Goal: Communication & Community: Answer question/provide support

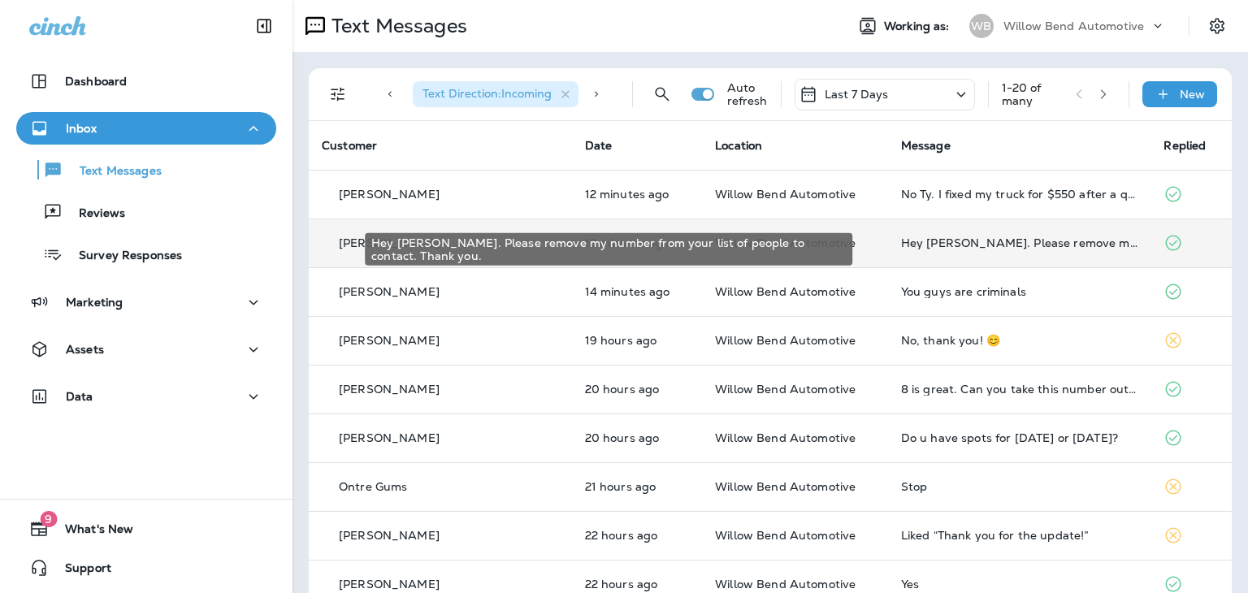
click at [1012, 238] on div "Hey [PERSON_NAME]. Please remove my number from your list of people to contact.…" at bounding box center [1019, 242] width 237 height 13
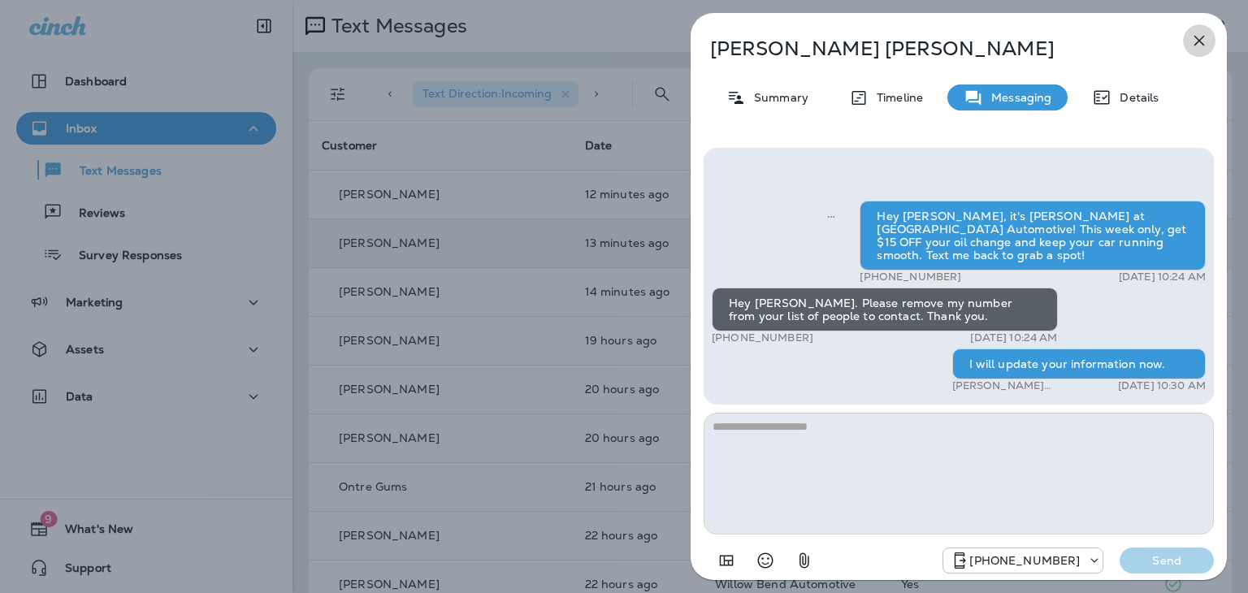
click at [1198, 35] on icon "button" at bounding box center [1200, 41] width 20 height 20
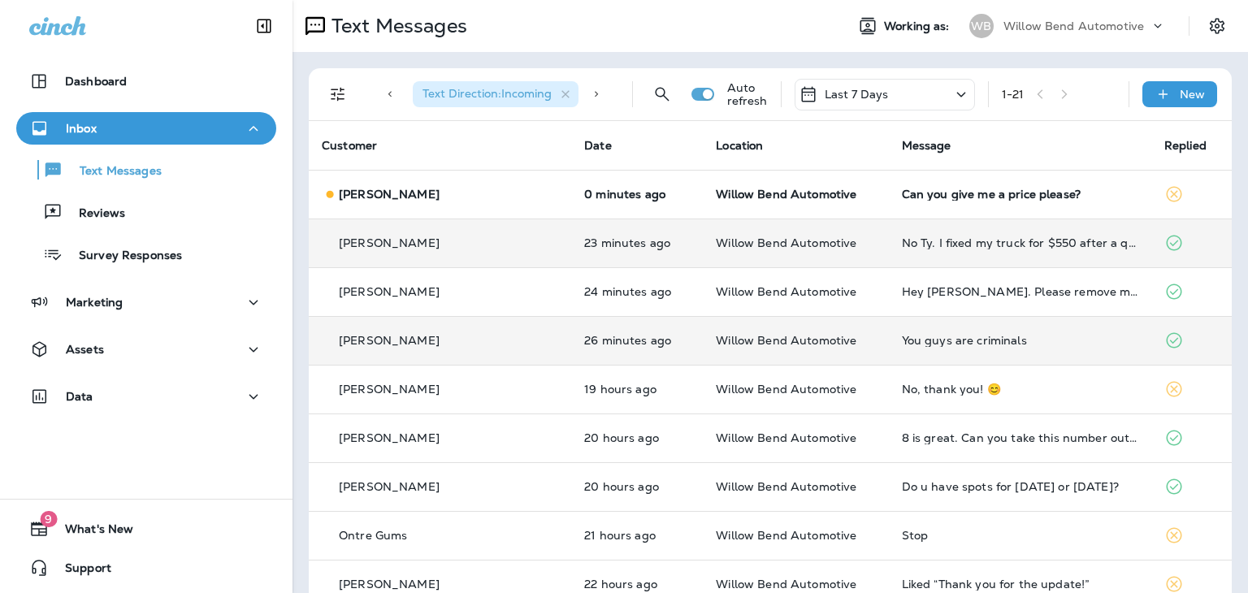
click at [910, 335] on div "You guys are criminals" at bounding box center [1020, 340] width 236 height 13
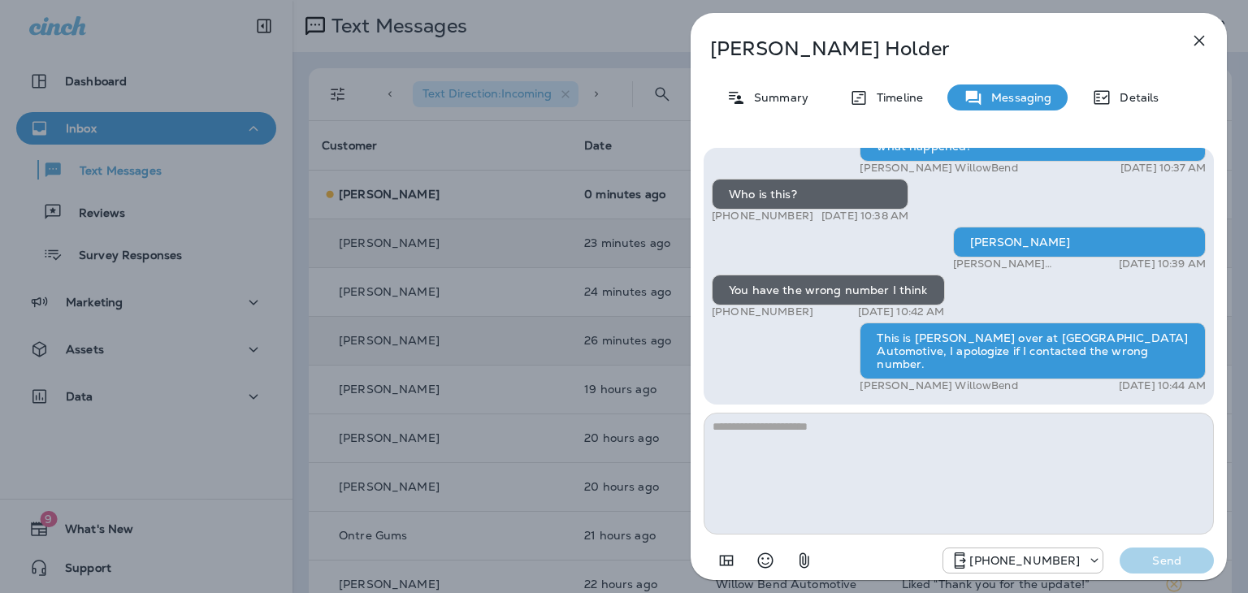
click at [896, 436] on textarea at bounding box center [959, 474] width 510 height 122
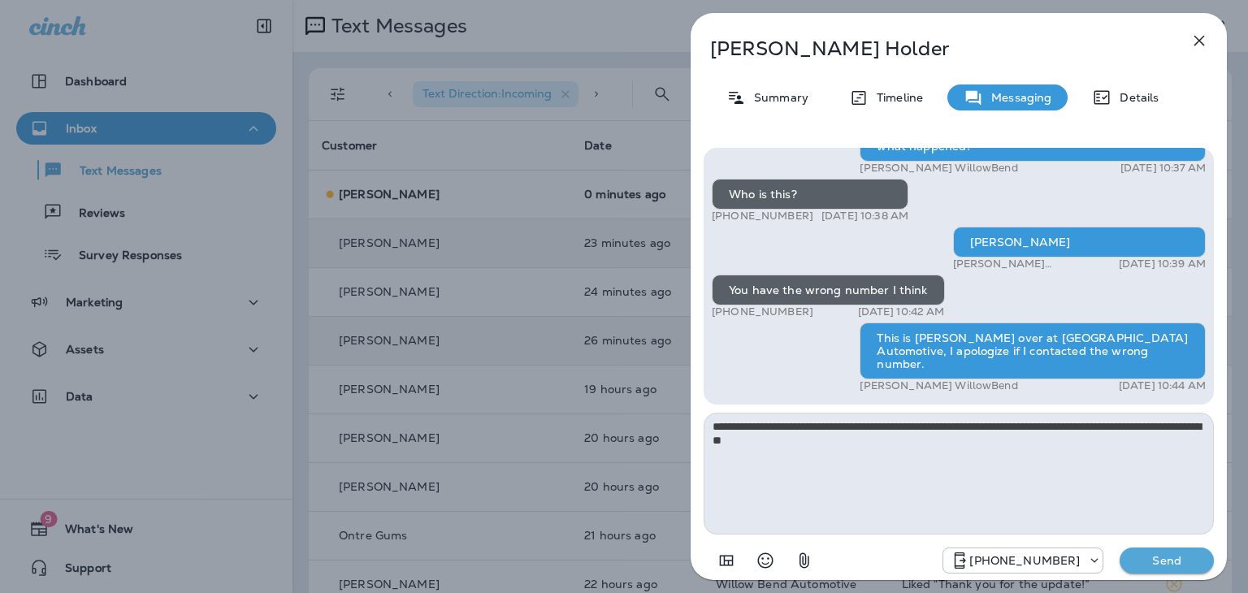
click at [1011, 427] on textarea "**********" at bounding box center [959, 474] width 510 height 122
click at [1025, 446] on textarea "**********" at bounding box center [959, 474] width 510 height 122
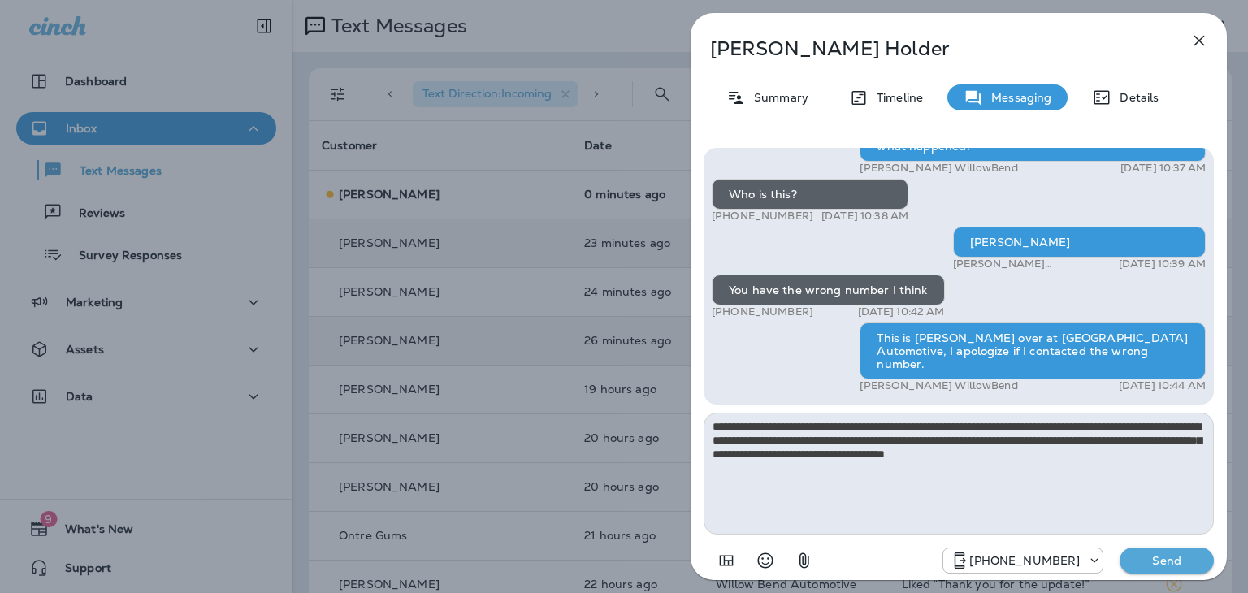
click at [748, 453] on textarea "**********" at bounding box center [959, 474] width 510 height 122
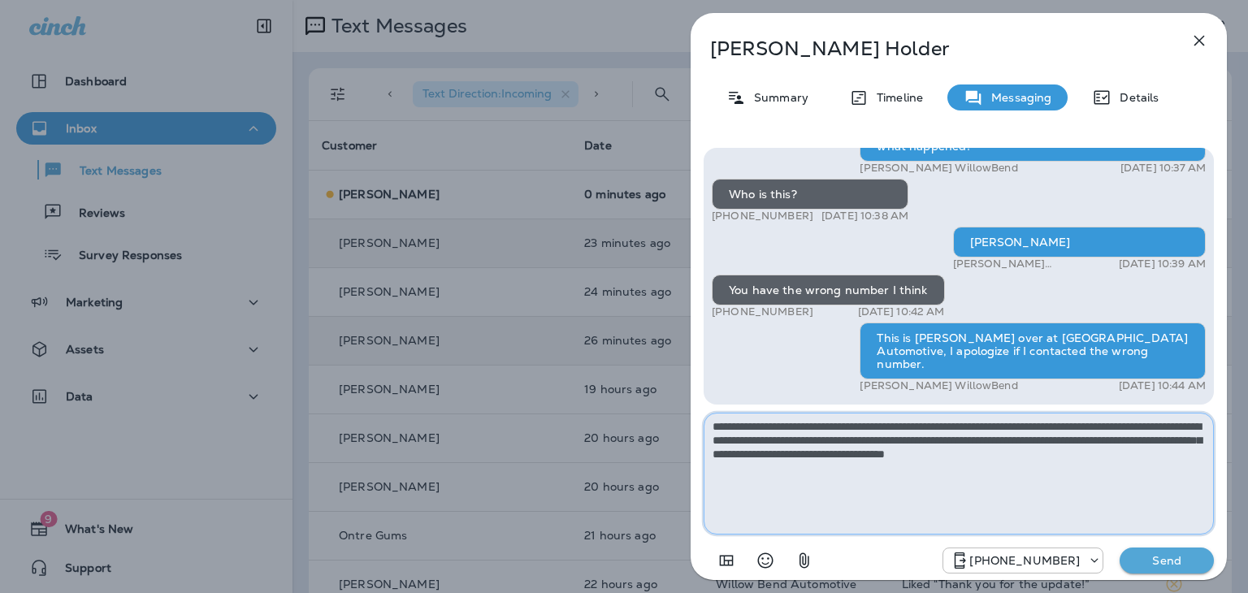
click at [718, 439] on textarea "**********" at bounding box center [959, 474] width 510 height 122
type textarea "**********"
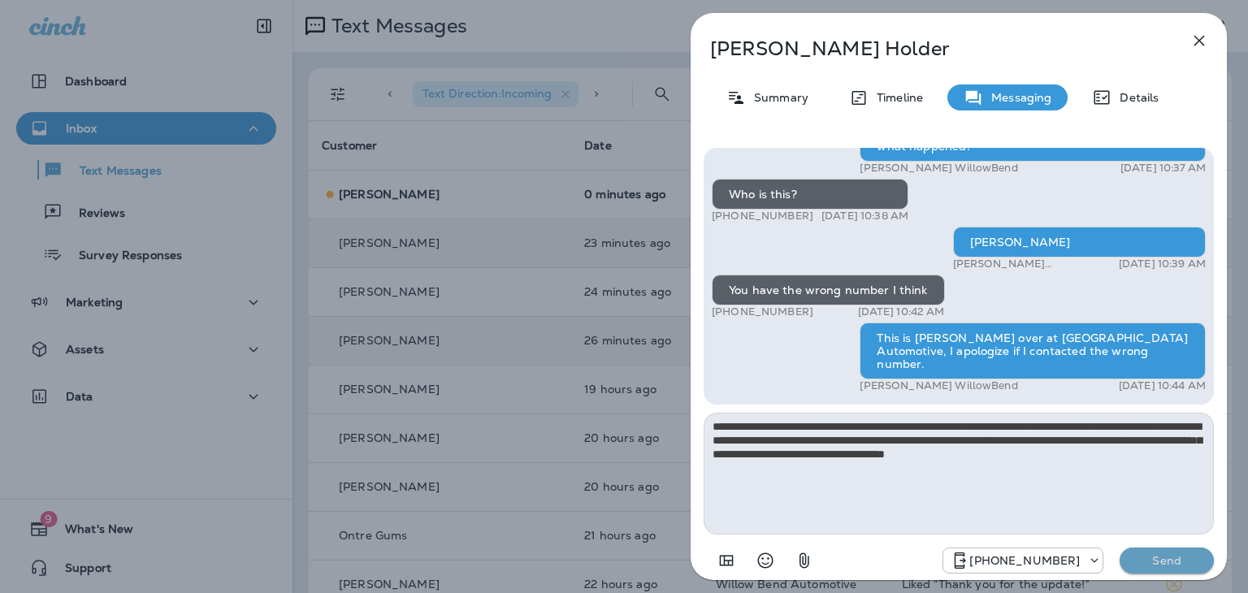
click at [1176, 562] on p "Send" at bounding box center [1167, 560] width 68 height 15
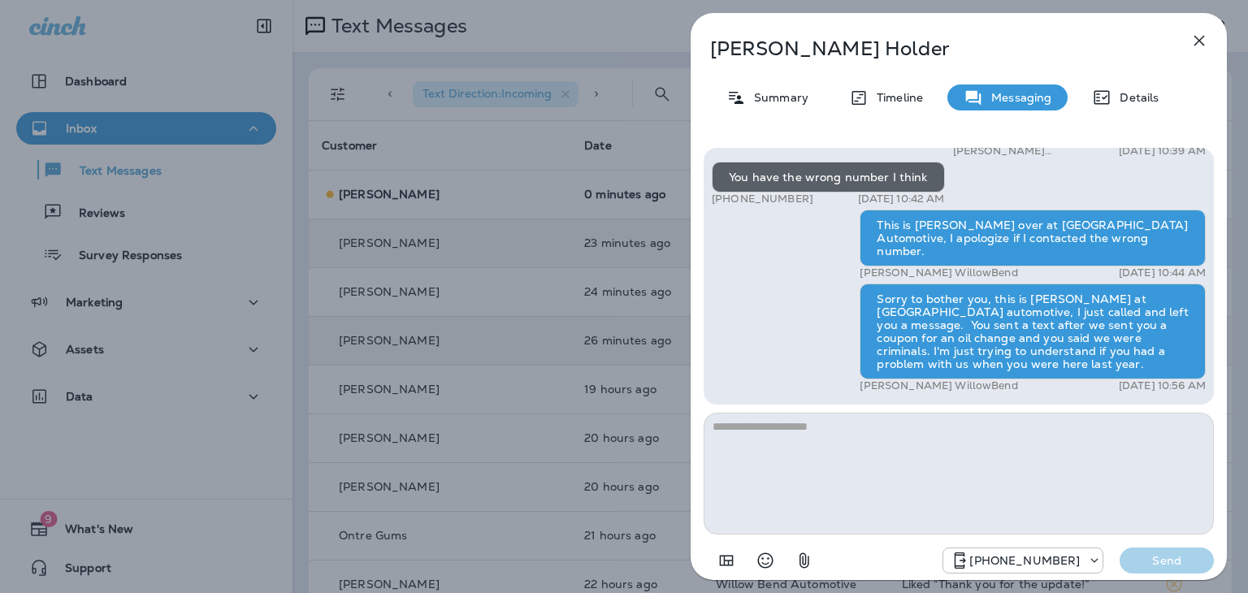
click at [1206, 36] on icon "button" at bounding box center [1200, 41] width 20 height 20
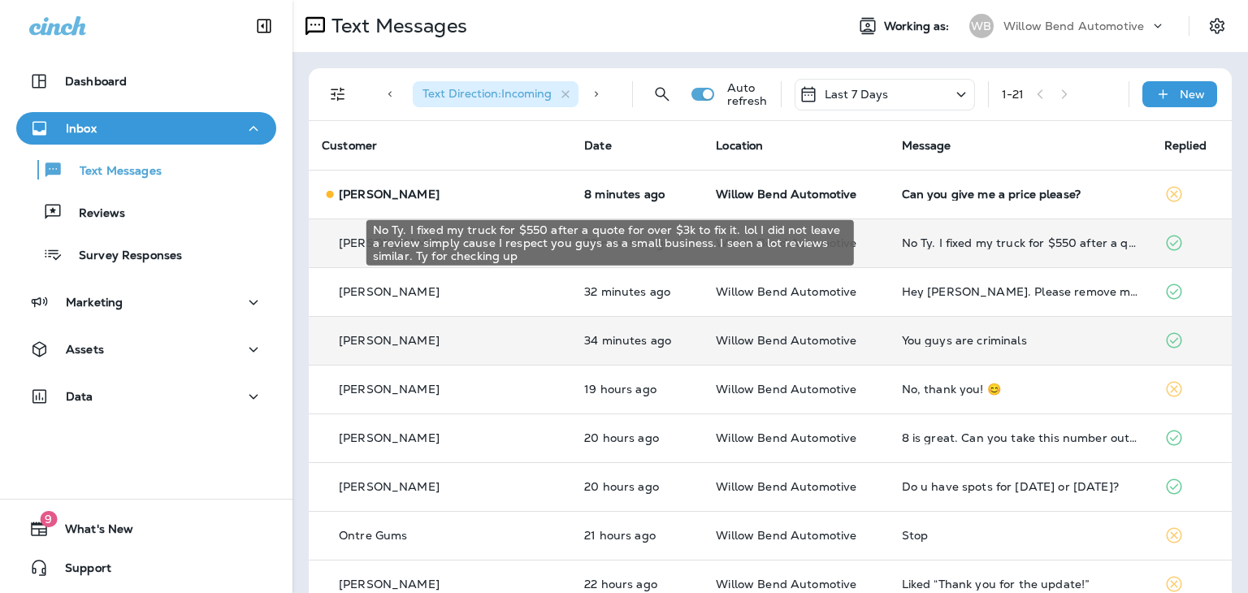
click at [962, 242] on div "No Ty. I fixed my truck for $550 after a quote for over $3k to fix it. lol I di…" at bounding box center [1020, 242] width 236 height 13
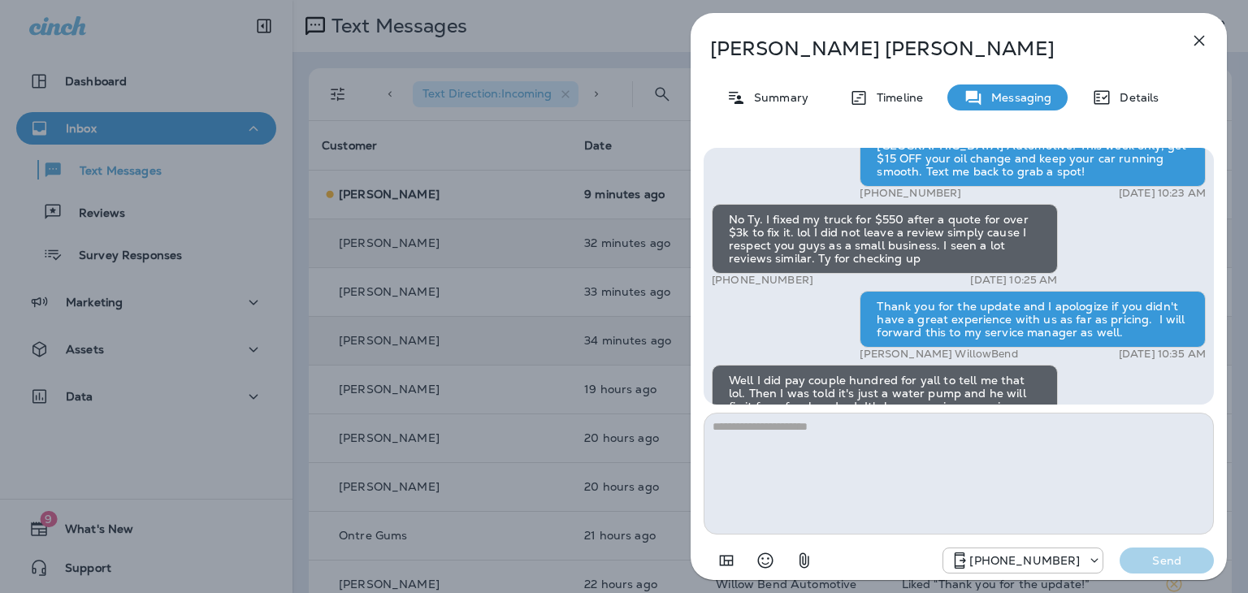
scroll to position [-244, 0]
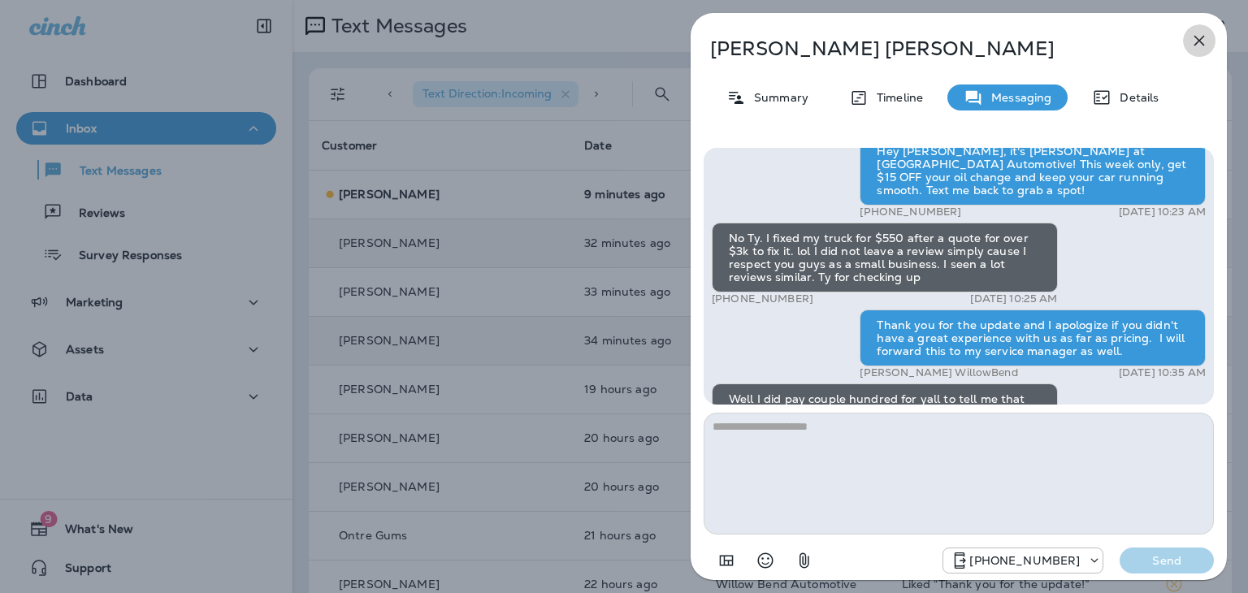
click at [1200, 39] on icon "button" at bounding box center [1199, 41] width 11 height 11
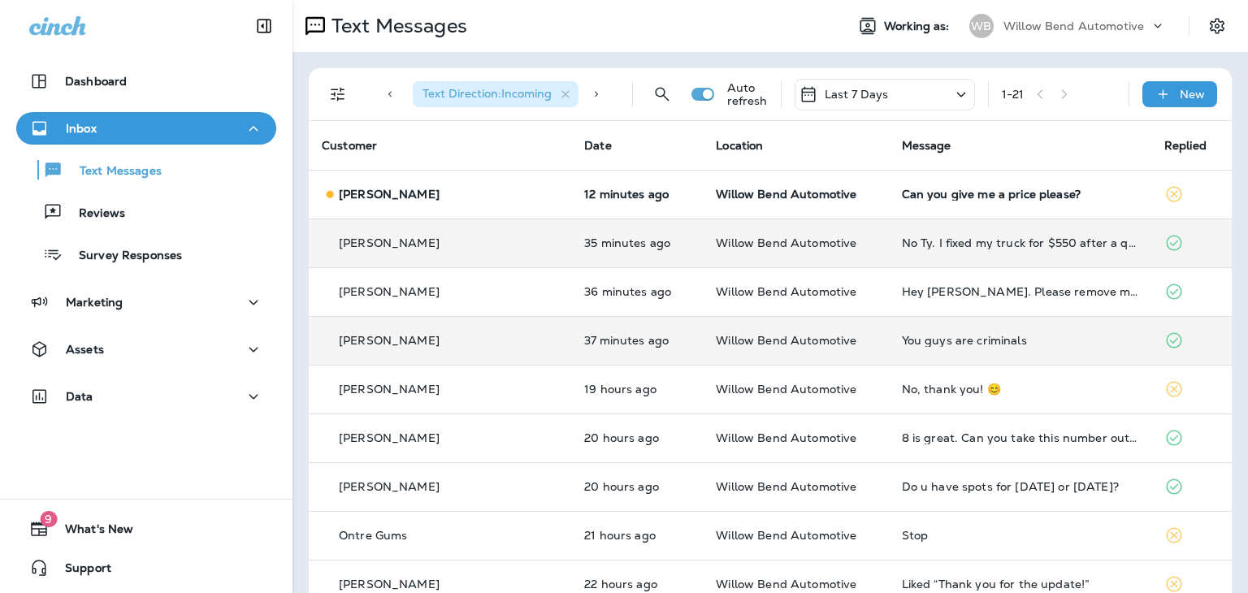
click at [323, 124] on th "Customer" at bounding box center [440, 145] width 262 height 49
click at [40, 311] on icon "button" at bounding box center [39, 303] width 20 height 20
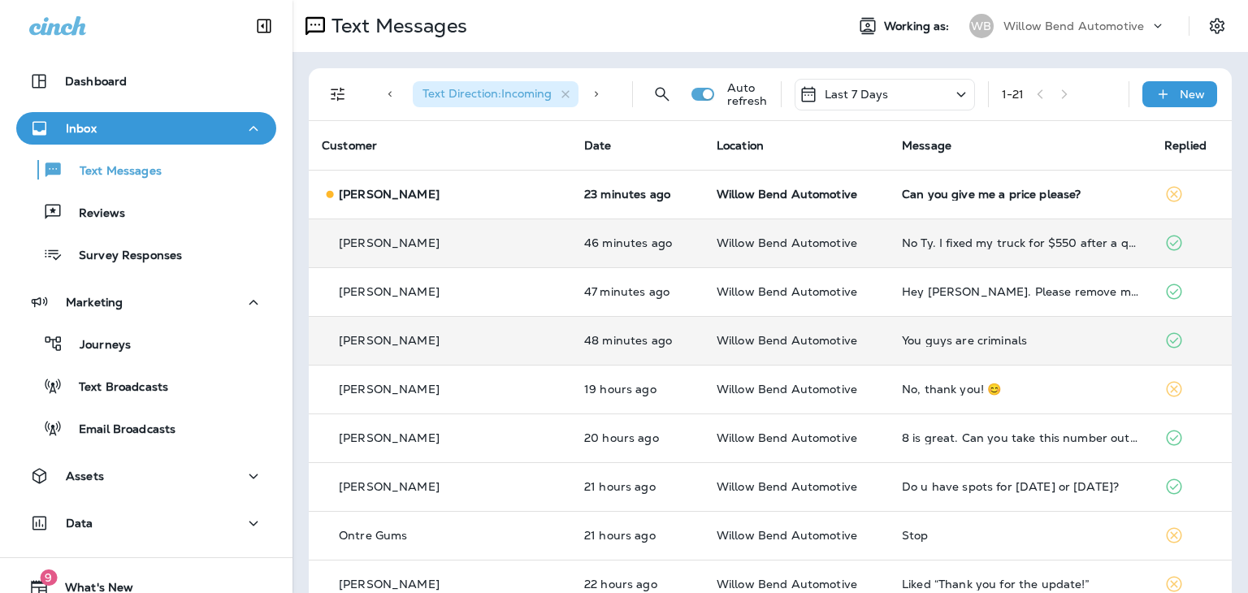
click at [902, 337] on div "You guys are criminals" at bounding box center [1020, 340] width 236 height 13
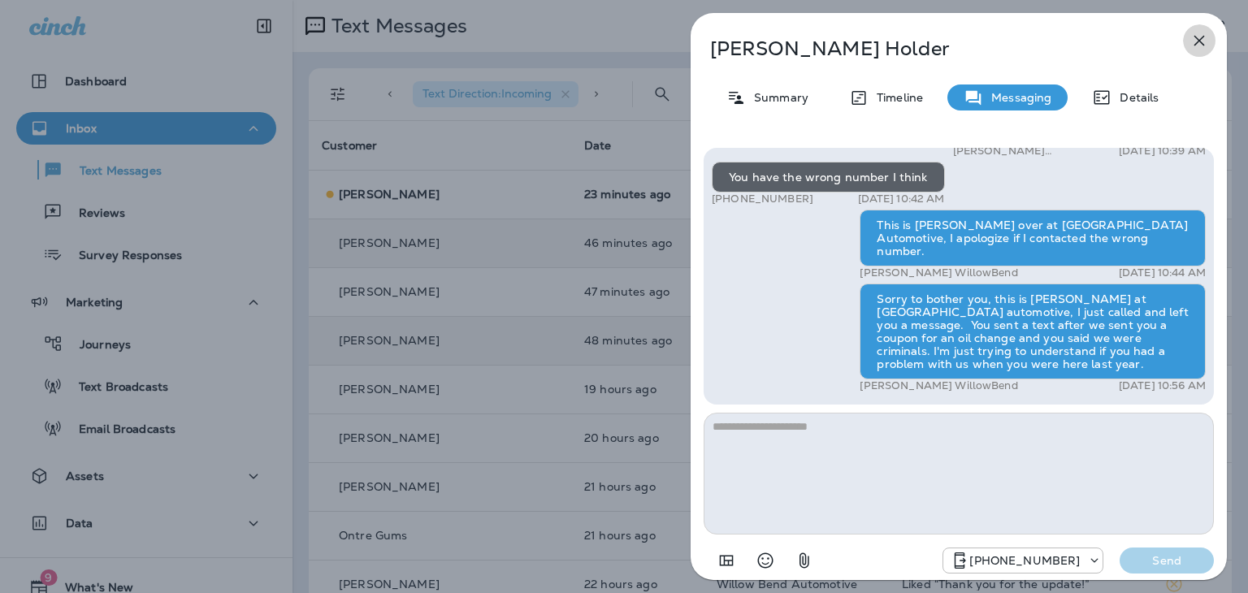
click at [1199, 46] on icon "button" at bounding box center [1200, 41] width 20 height 20
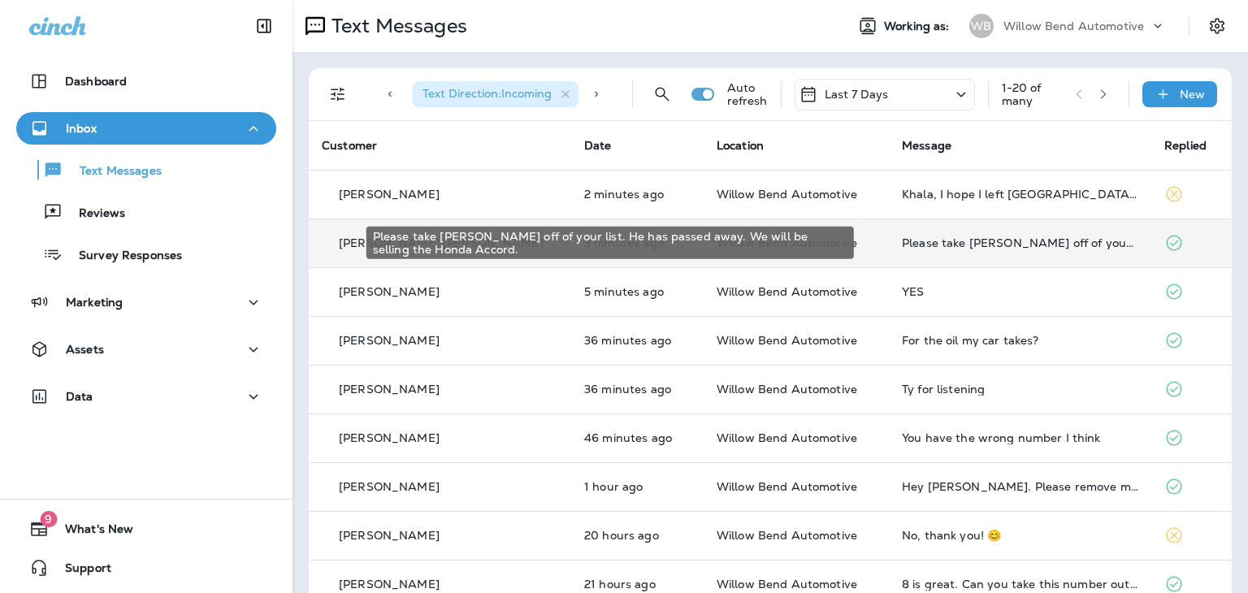
click at [915, 241] on div "Please take [PERSON_NAME] off of your list. He has passed away. We will be sell…" at bounding box center [1020, 242] width 236 height 13
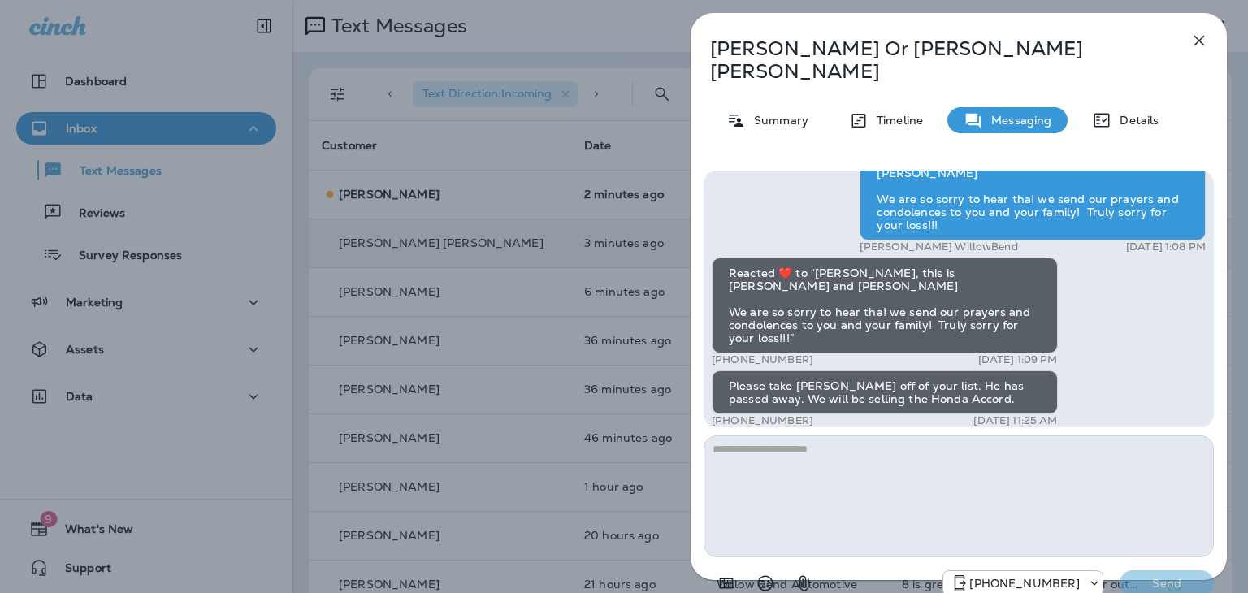
scroll to position [-163, 0]
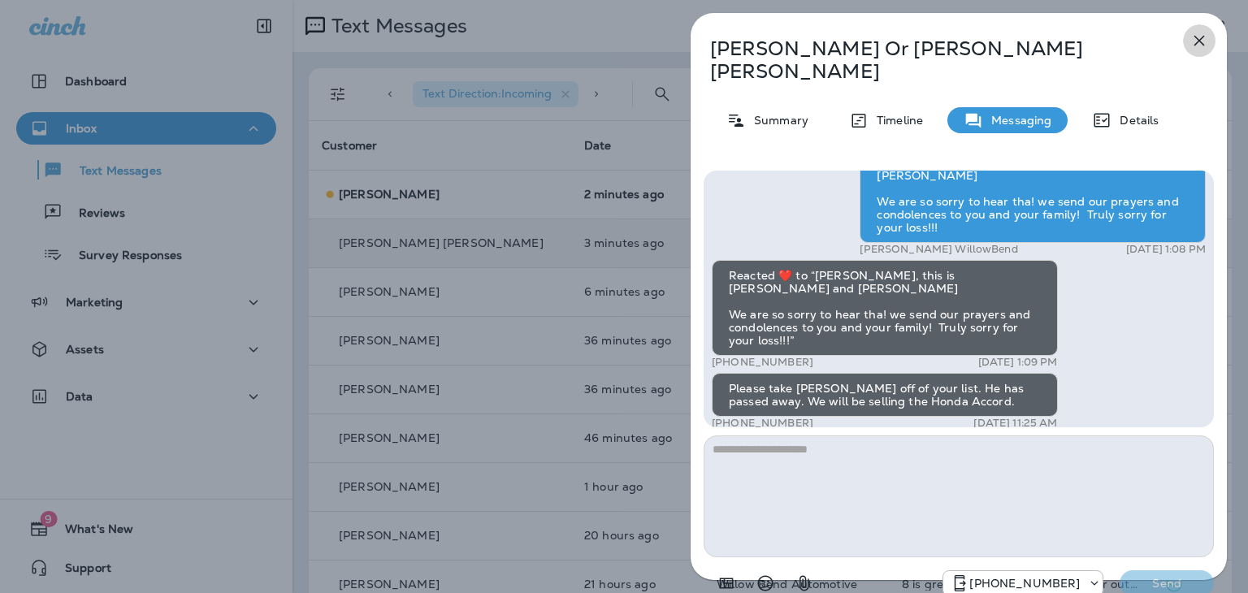
click at [1194, 37] on icon "button" at bounding box center [1200, 41] width 20 height 20
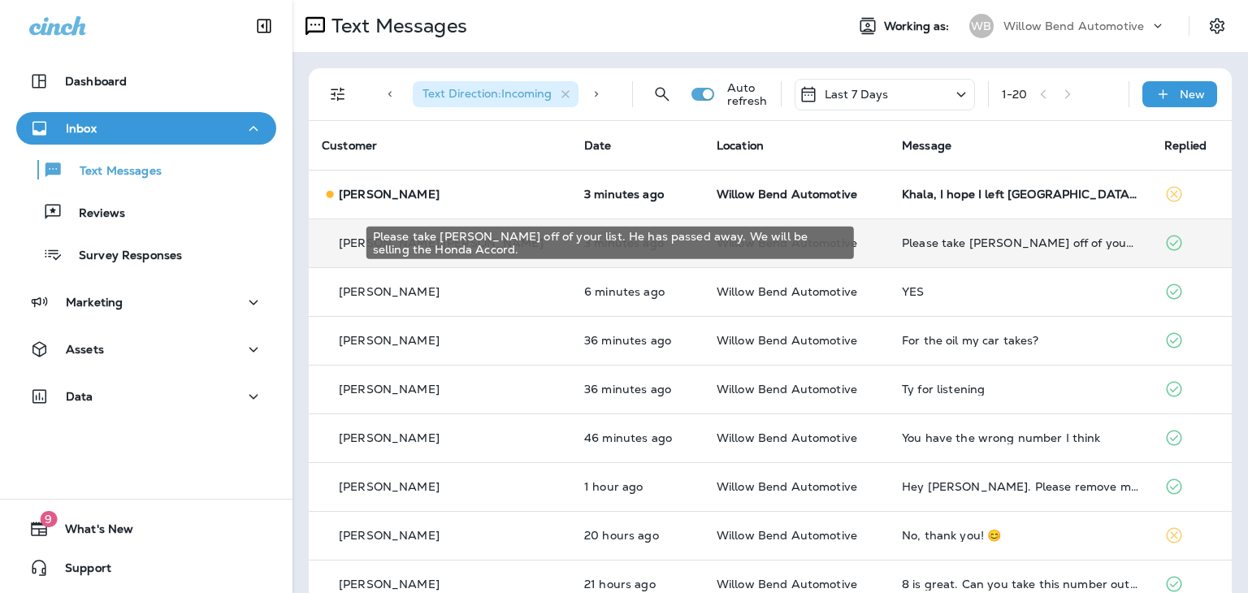
click at [985, 246] on div "Please take [PERSON_NAME] off of your list. He has passed away. We will be sell…" at bounding box center [1020, 242] width 236 height 13
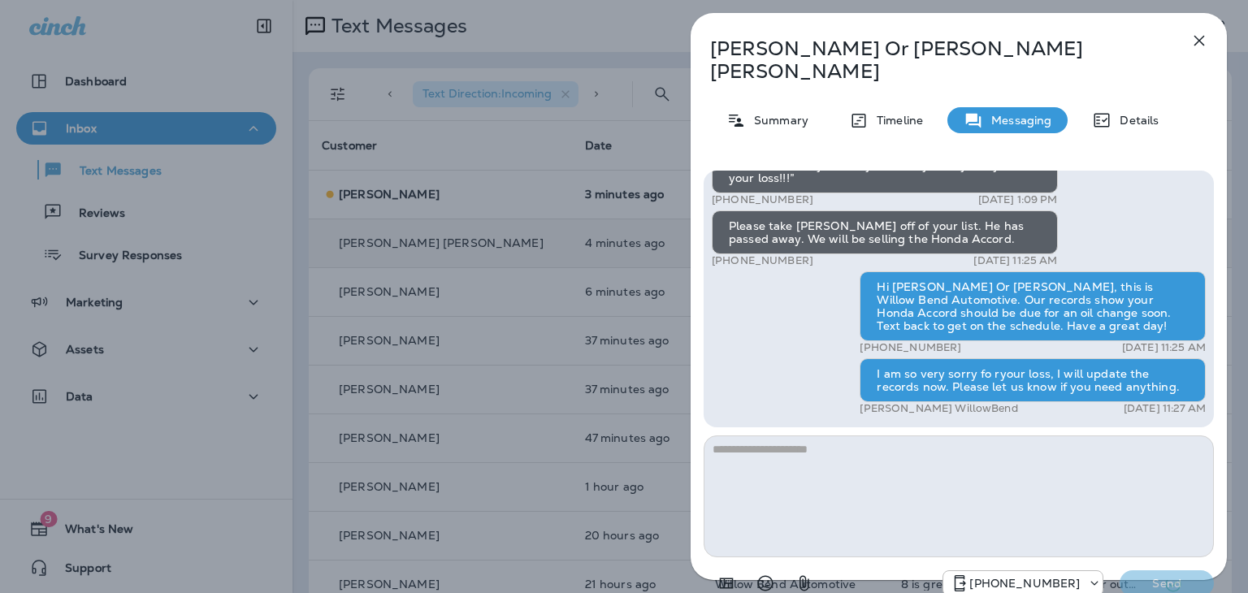
click at [907, 436] on textarea at bounding box center [959, 497] width 510 height 122
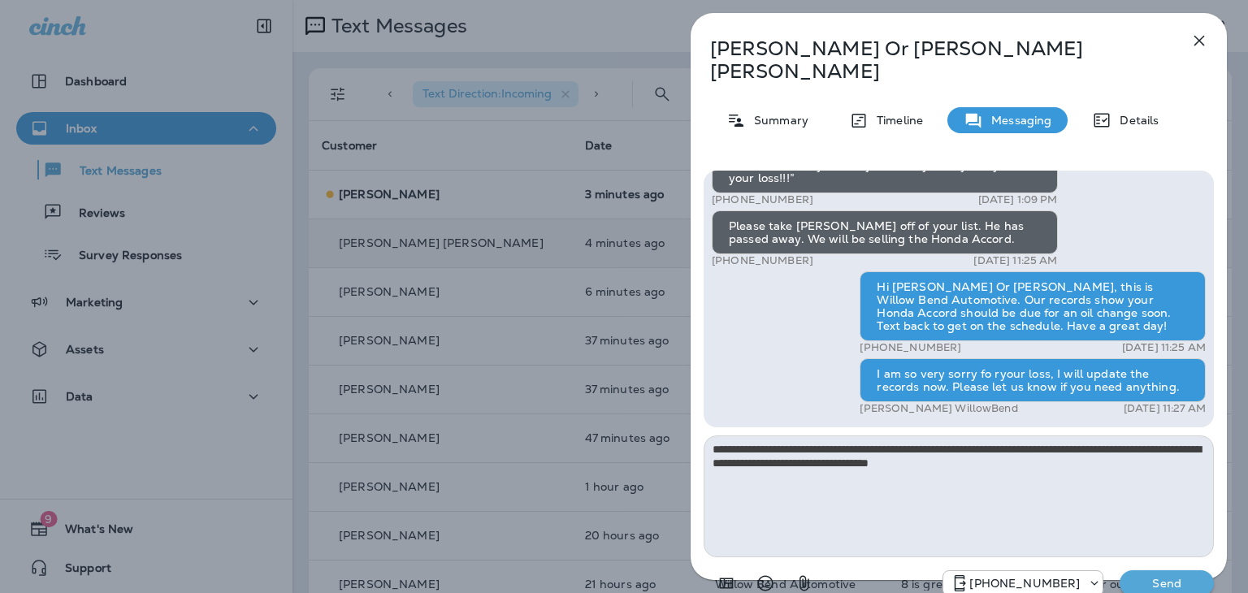
type textarea "**********"
click at [1151, 576] on p "Send" at bounding box center [1167, 583] width 68 height 15
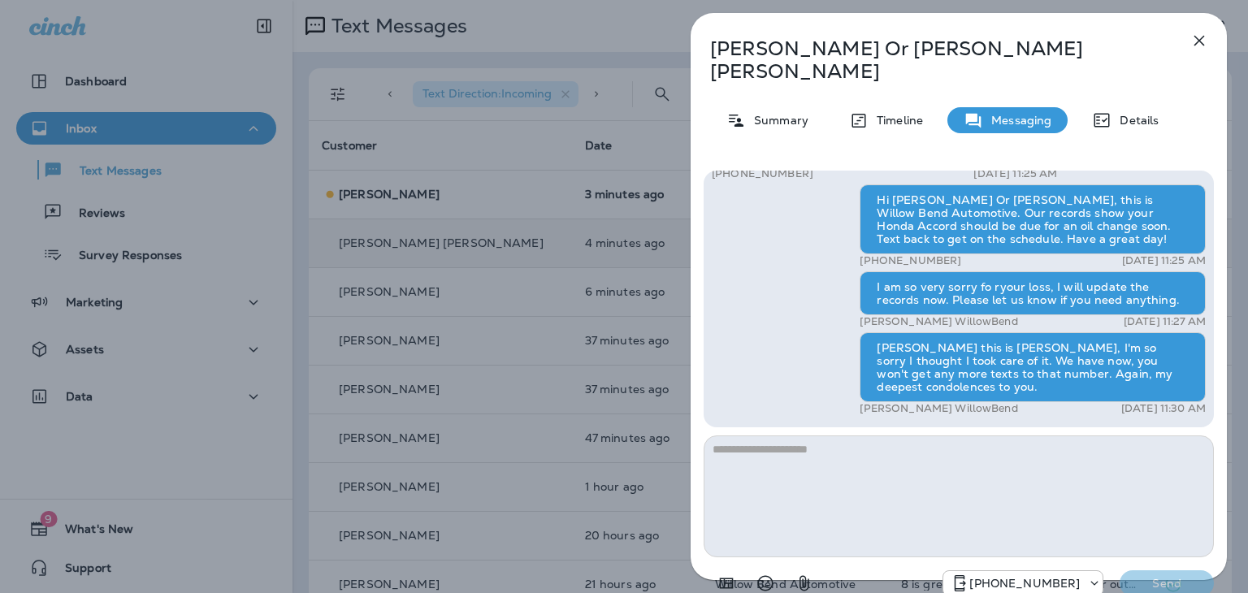
click at [1196, 37] on icon "button" at bounding box center [1199, 41] width 11 height 11
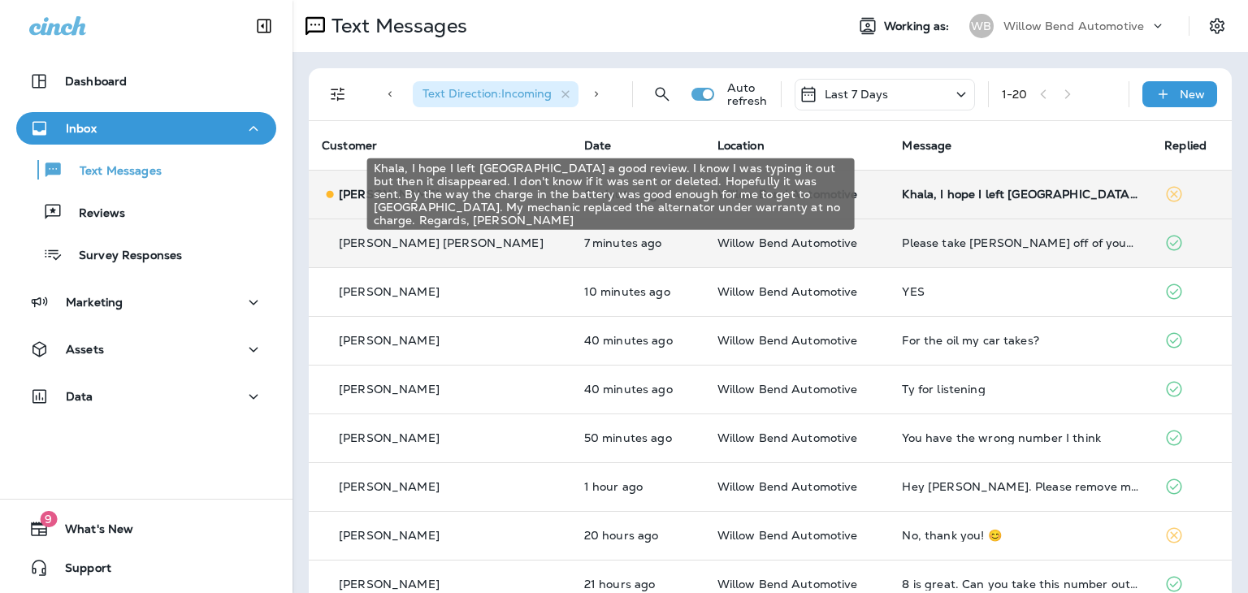
click at [918, 188] on div "Khala, I hope I left [GEOGRAPHIC_DATA] a good review. I know I was typing it ou…" at bounding box center [1020, 194] width 236 height 13
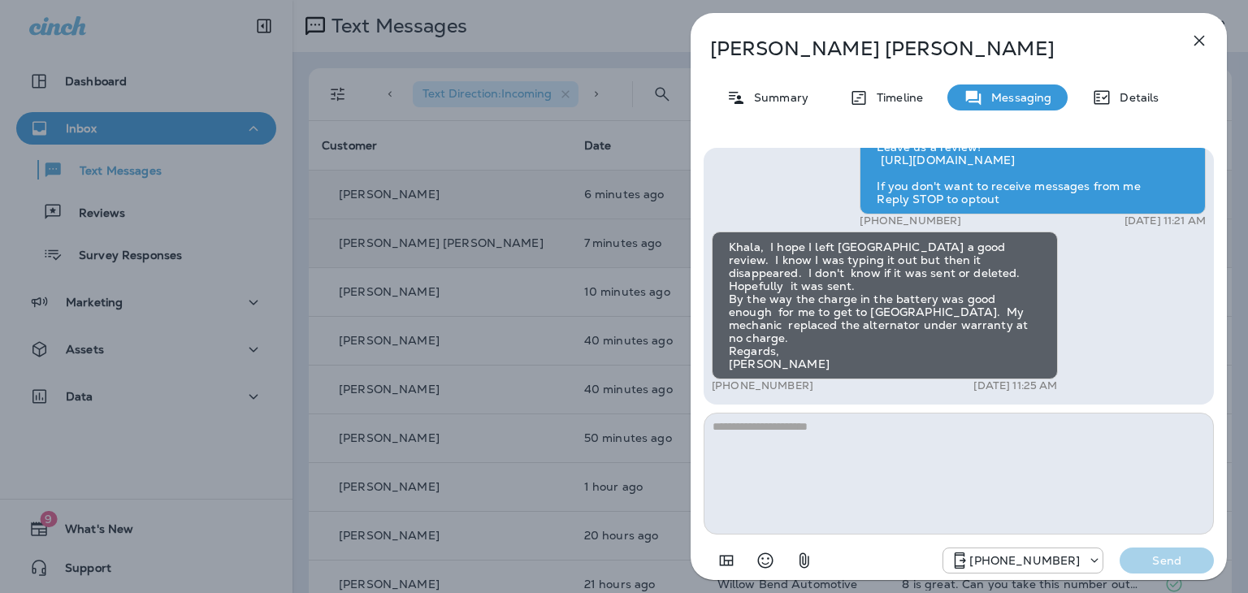
click at [918, 422] on textarea at bounding box center [959, 474] width 510 height 122
type textarea "**********"
drag, startPoint x: 1008, startPoint y: 432, endPoint x: 699, endPoint y: 458, distance: 309.9
click at [699, 457] on div "**********" at bounding box center [959, 362] width 536 height 455
click at [1196, 40] on icon "button" at bounding box center [1200, 41] width 20 height 20
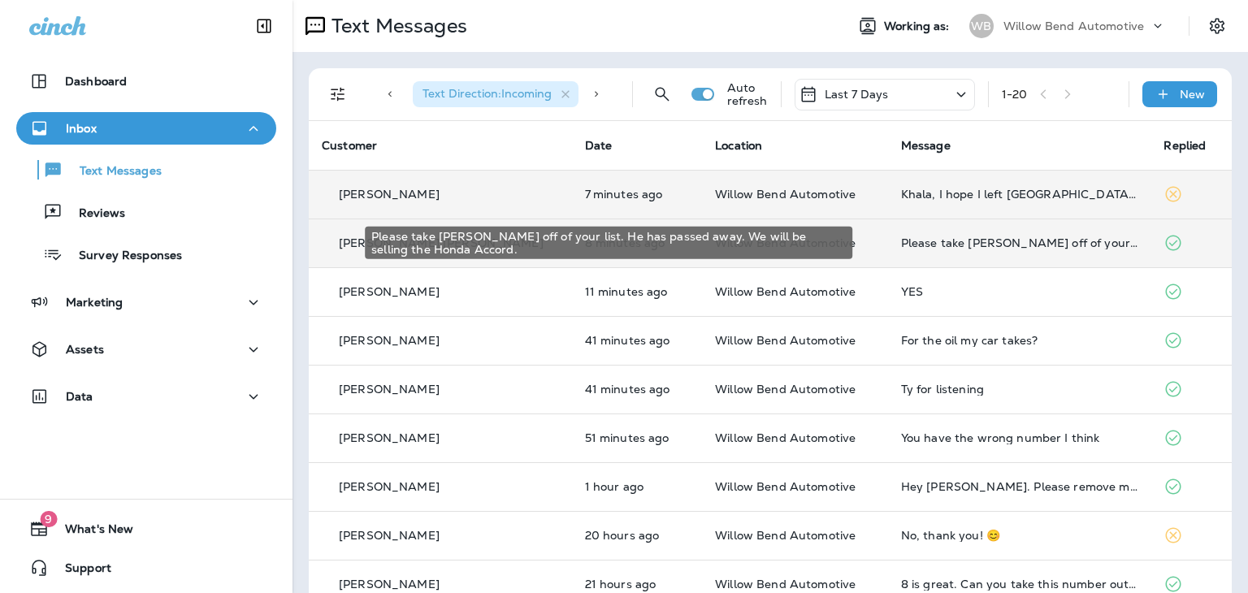
click at [973, 237] on div "Please take [PERSON_NAME] off of your list. He has passed away. We will be sell…" at bounding box center [1019, 242] width 237 height 13
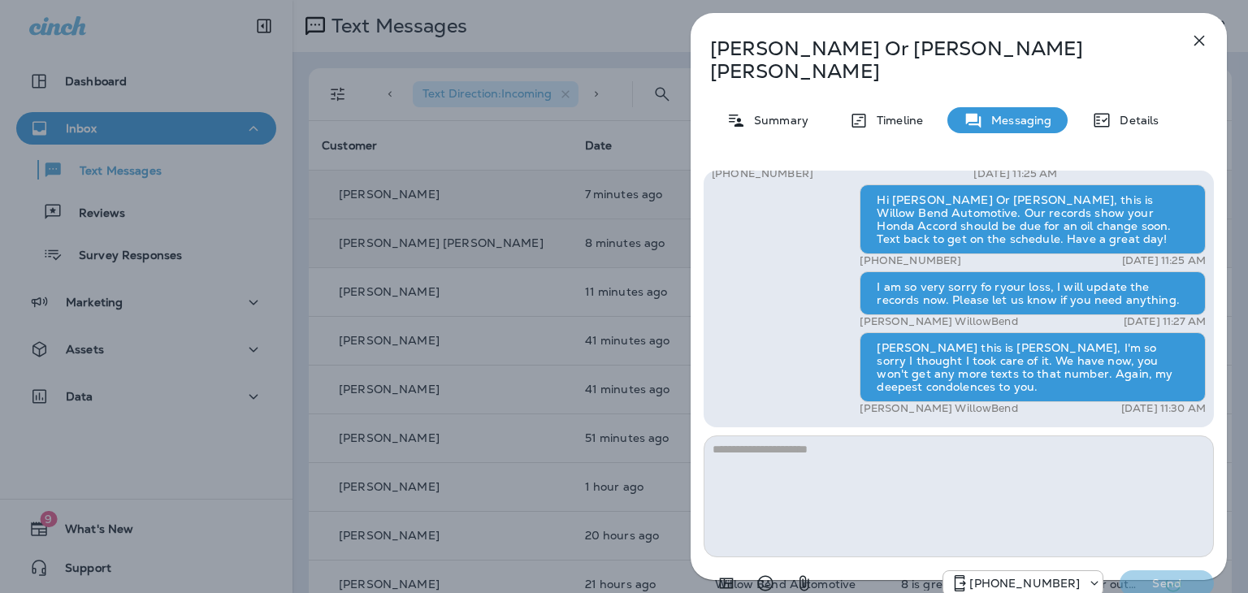
click at [1206, 43] on icon "button" at bounding box center [1200, 41] width 20 height 20
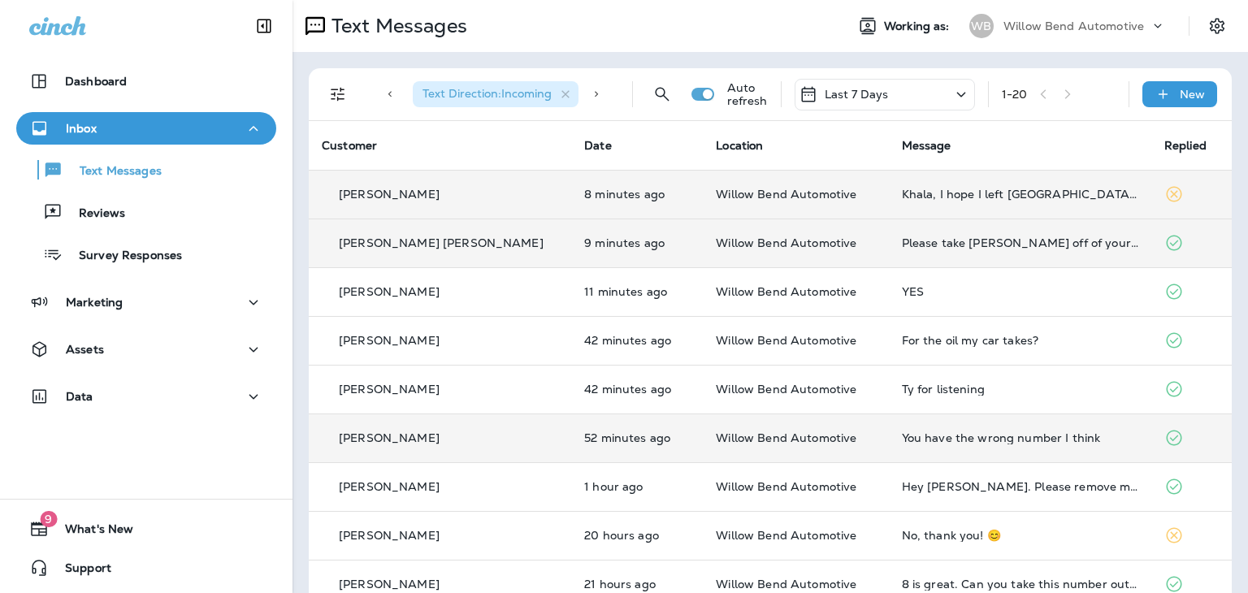
click at [983, 441] on div "You have the wrong number I think" at bounding box center [1020, 437] width 236 height 13
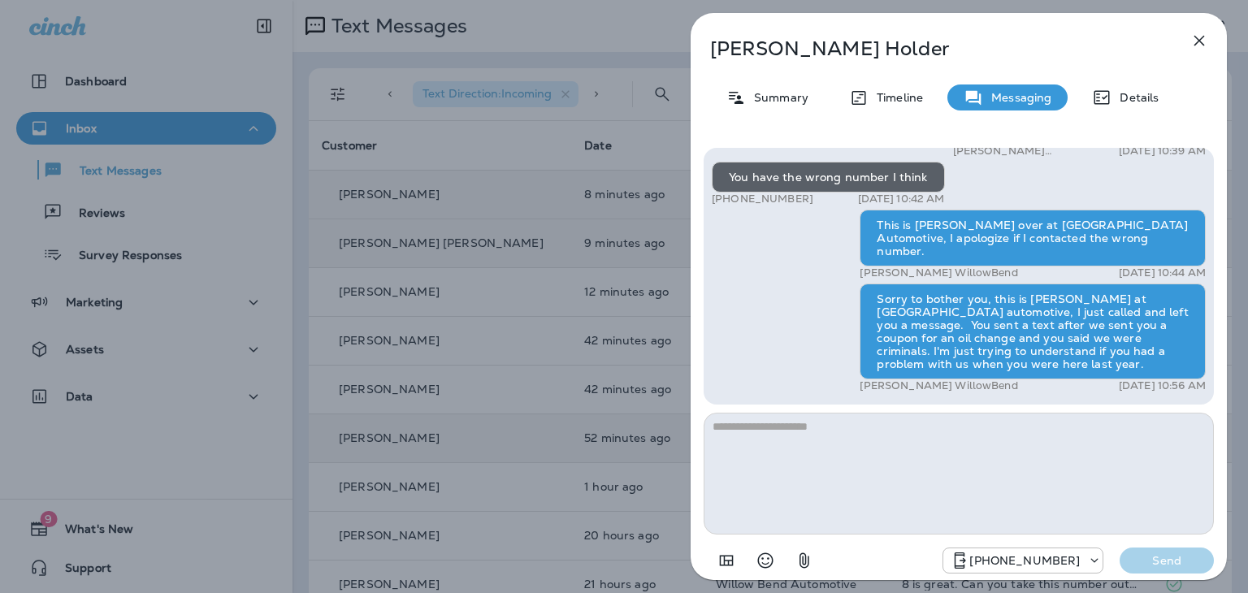
click at [1196, 43] on icon "button" at bounding box center [1199, 41] width 11 height 11
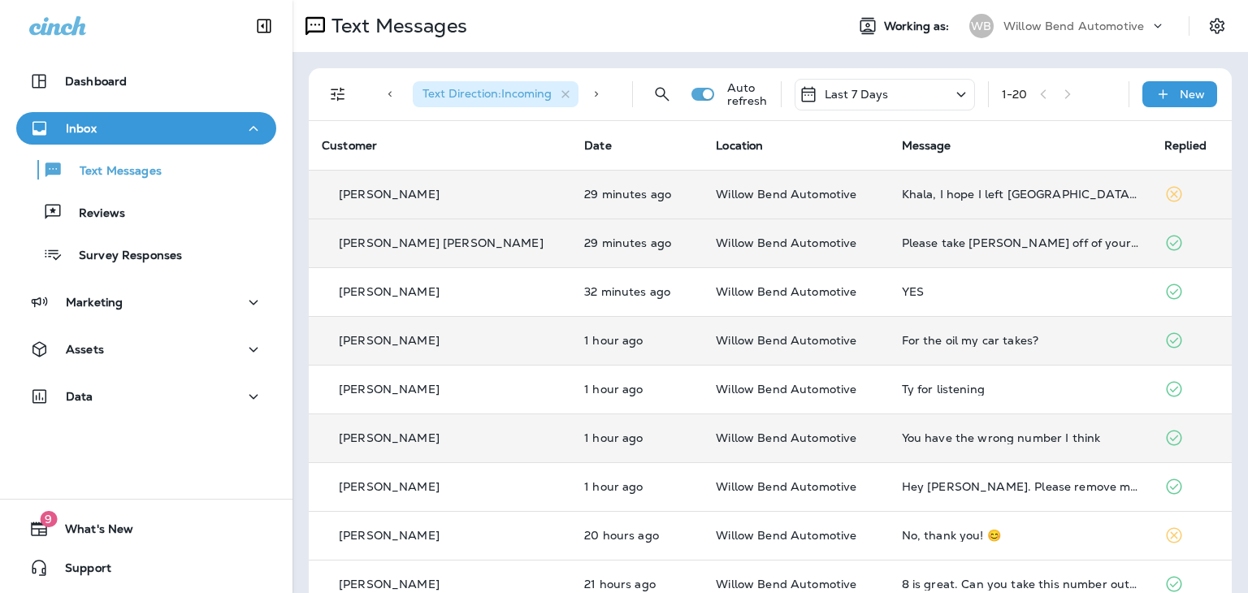
click at [936, 332] on td "For the oil my car takes?" at bounding box center [1020, 340] width 262 height 49
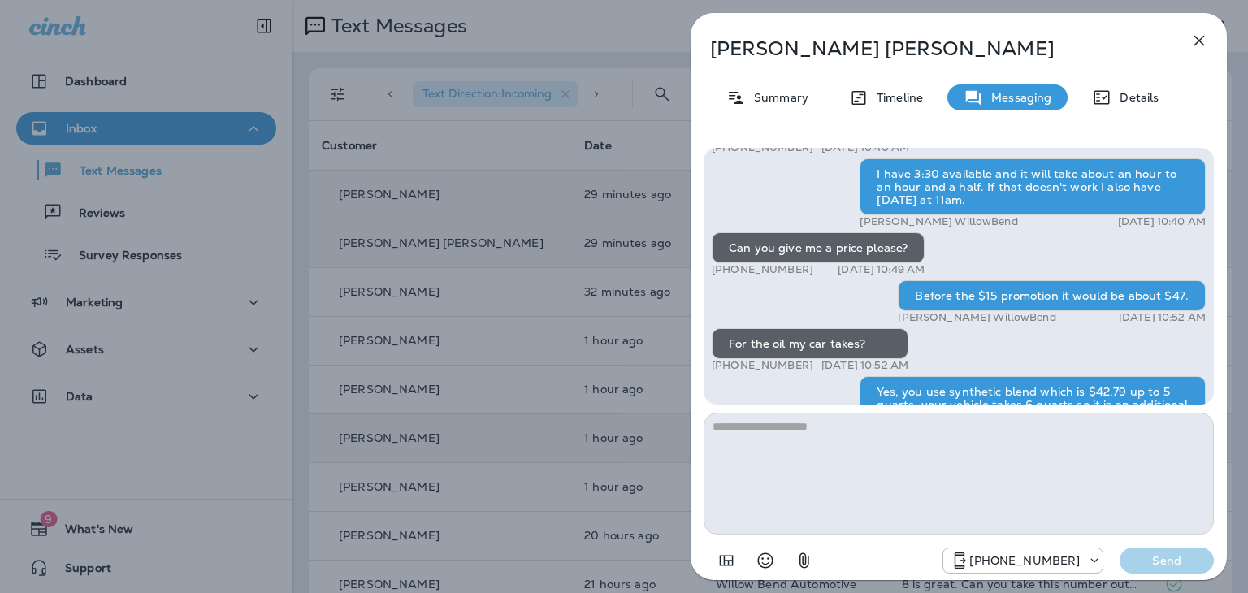
scroll to position [-81, 0]
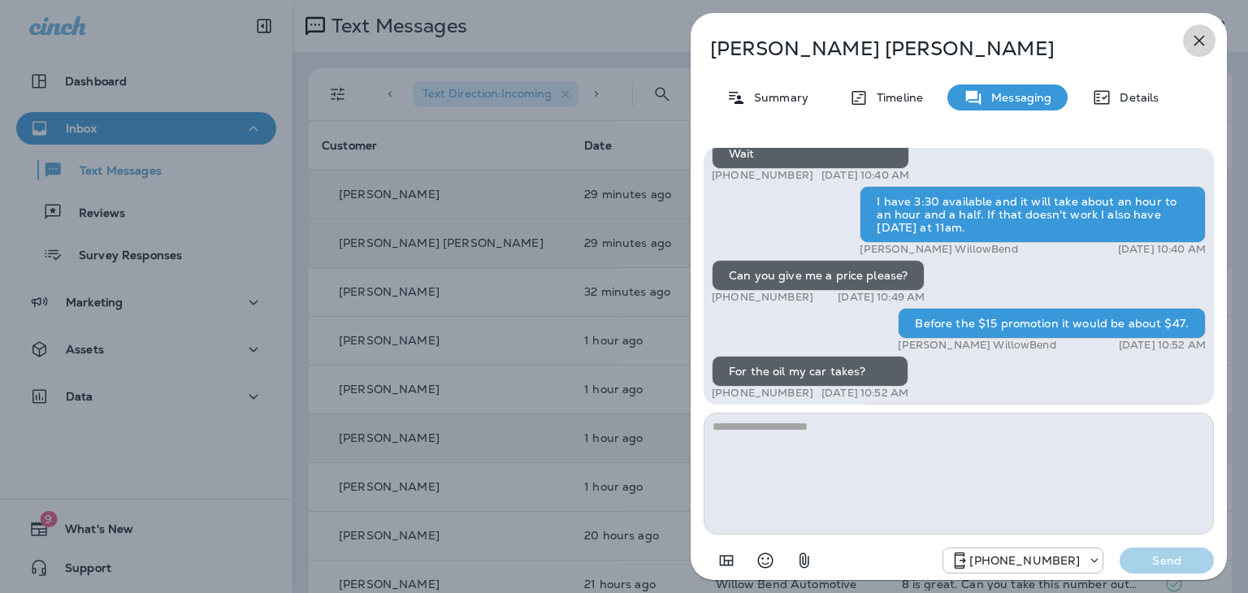
click at [1203, 37] on icon "button" at bounding box center [1199, 41] width 11 height 11
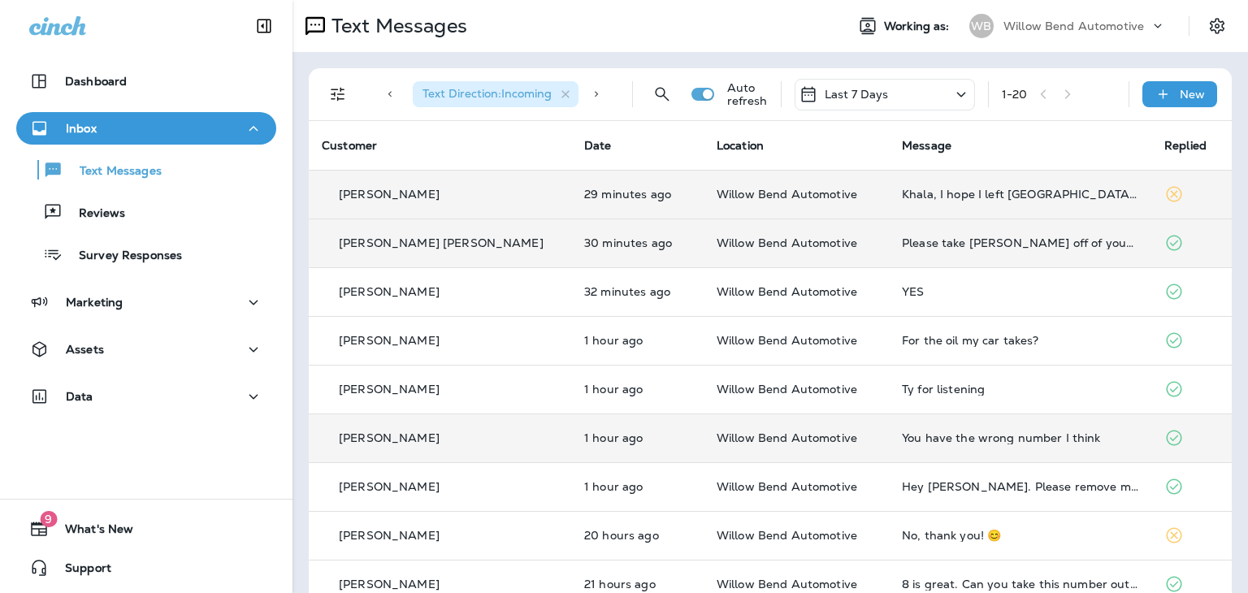
click at [967, 430] on td "You have the wrong number I think" at bounding box center [1020, 438] width 262 height 49
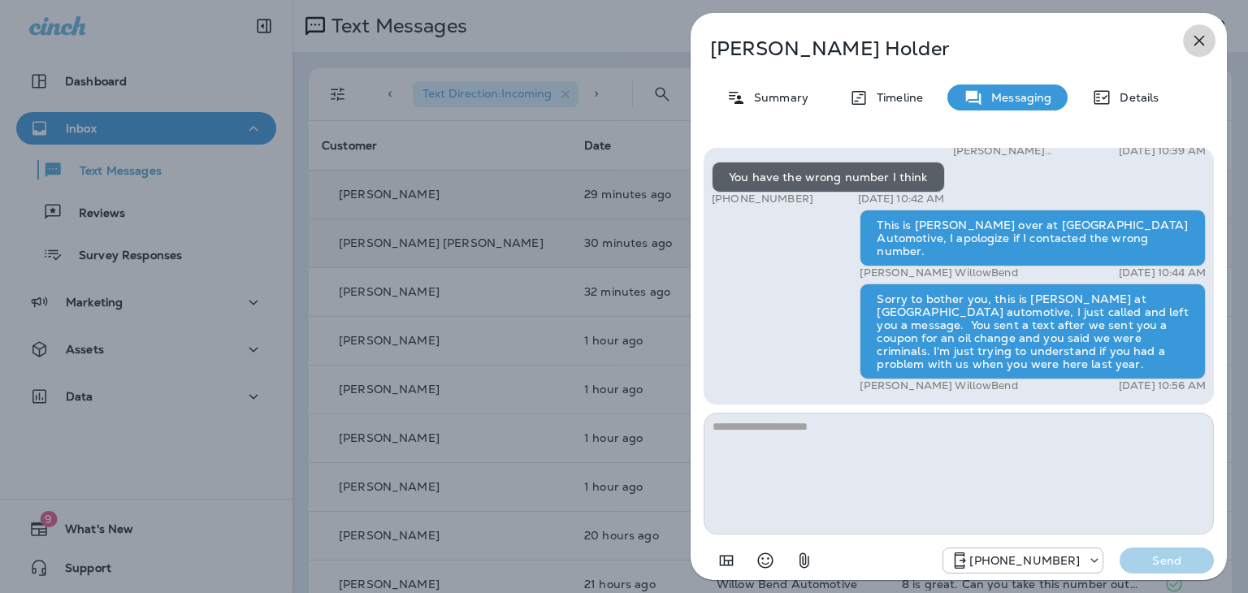
click at [1203, 44] on icon "button" at bounding box center [1199, 41] width 11 height 11
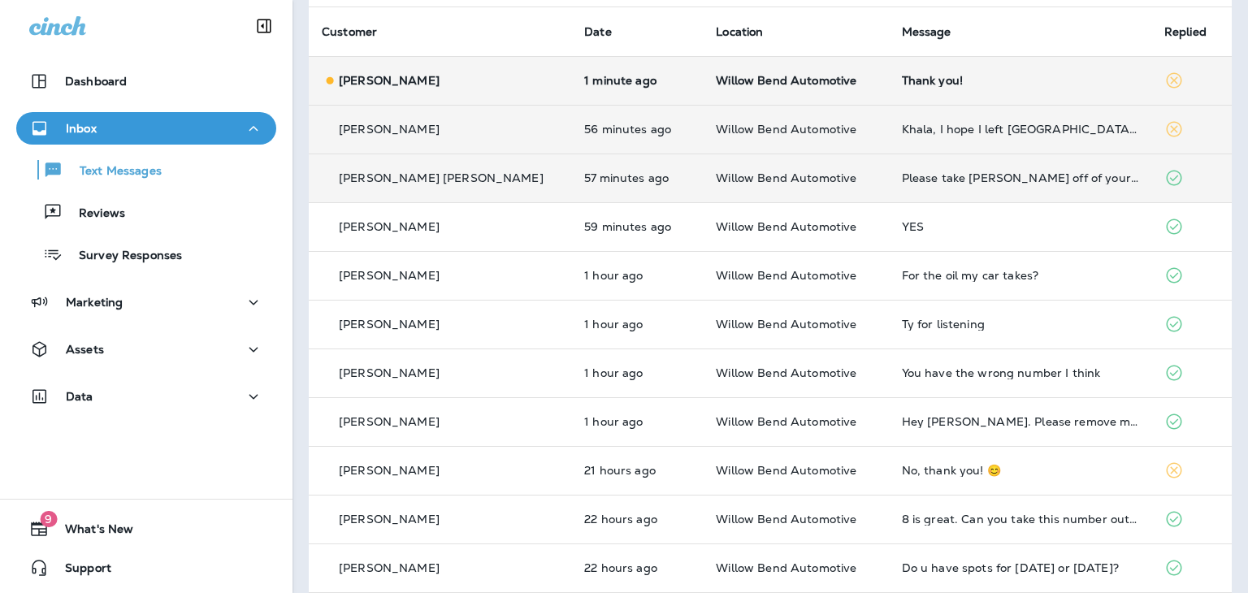
scroll to position [163, 0]
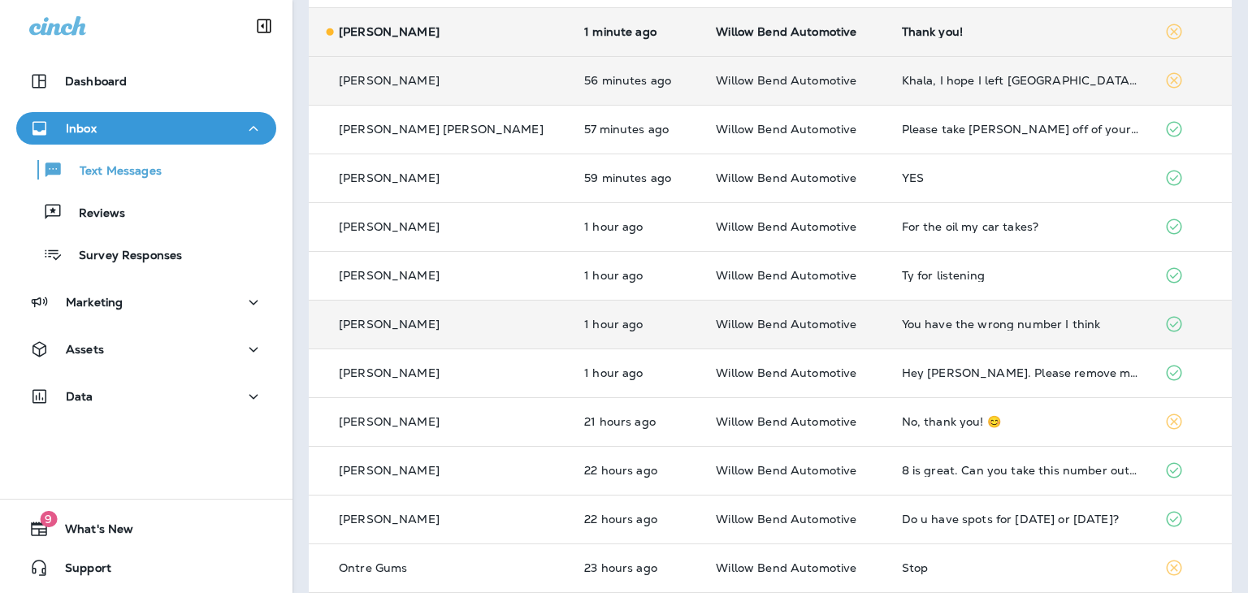
click at [975, 319] on div "You have the wrong number I think" at bounding box center [1020, 324] width 236 height 13
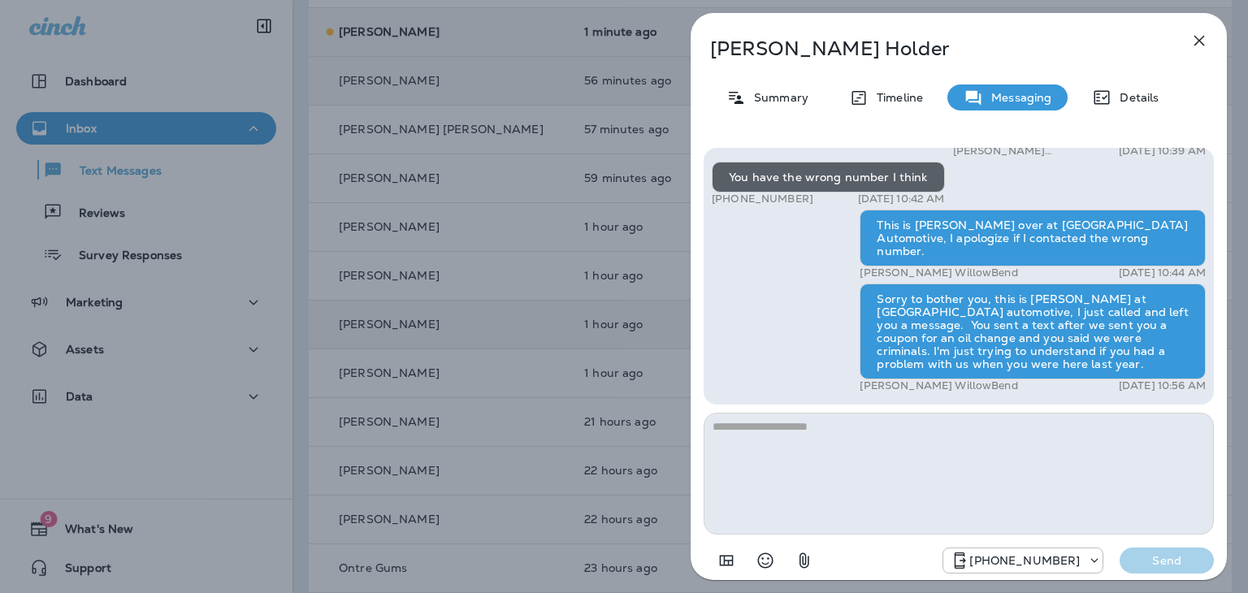
click at [1197, 45] on icon "button" at bounding box center [1200, 41] width 20 height 20
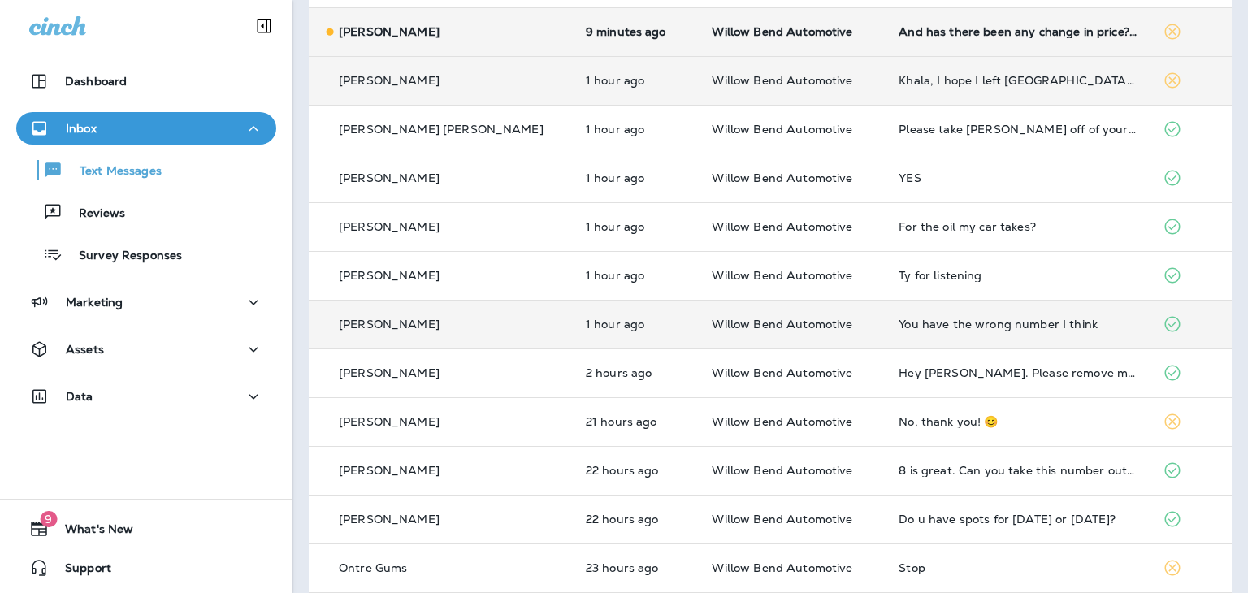
click at [983, 329] on div "You have the wrong number I think" at bounding box center [1018, 324] width 238 height 13
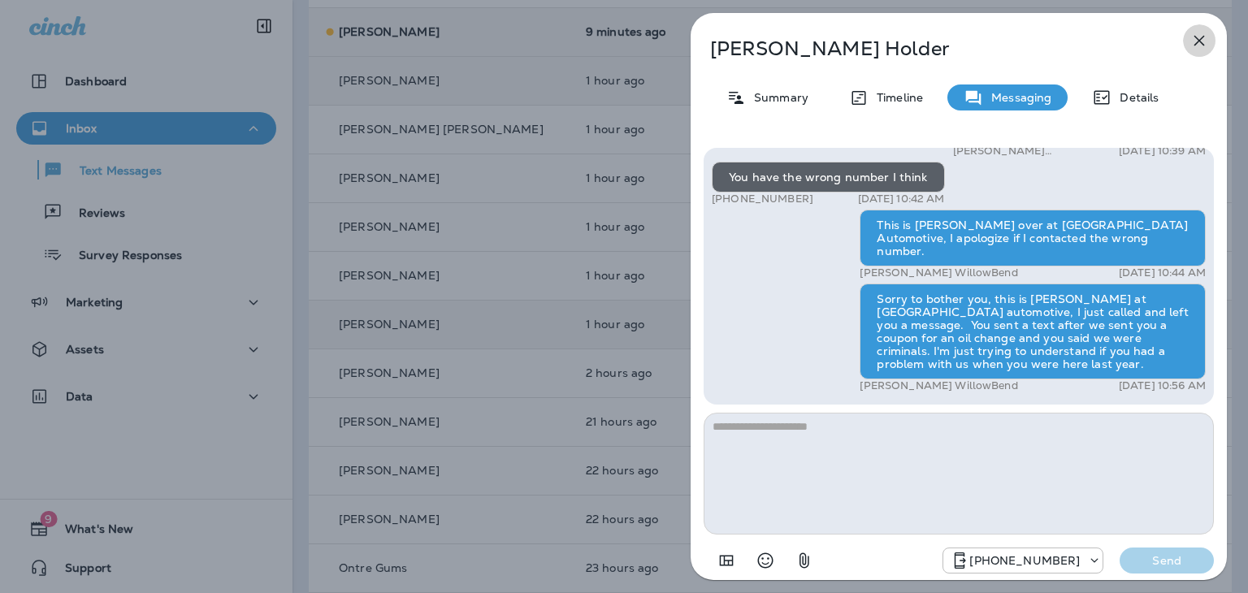
click at [1203, 39] on icon "button" at bounding box center [1200, 41] width 20 height 20
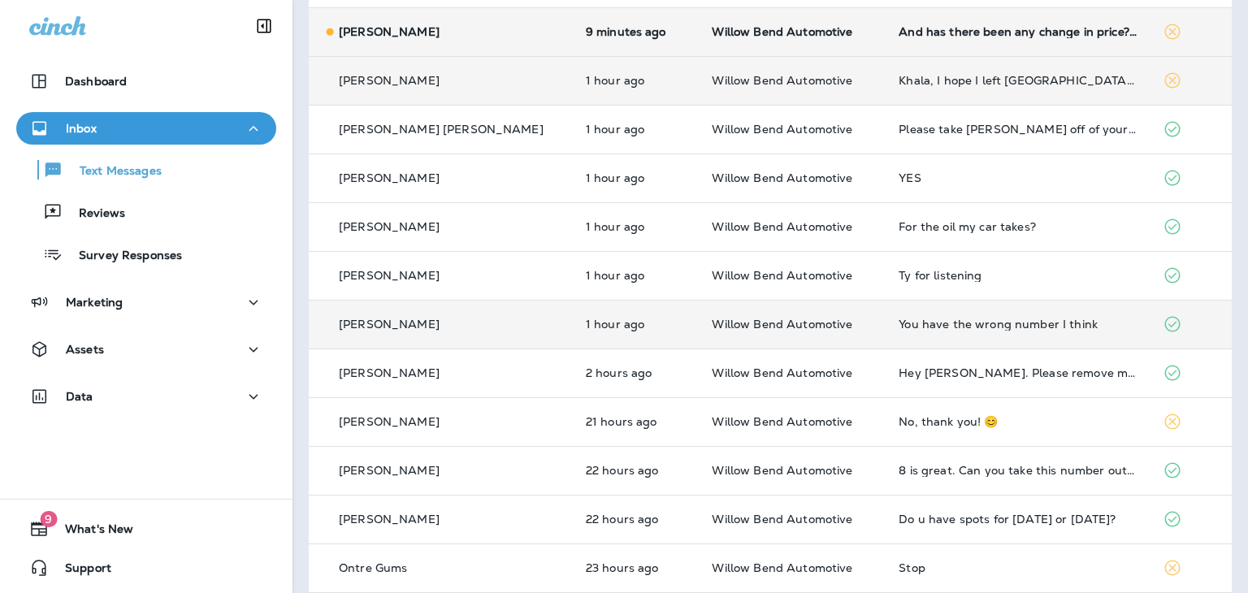
click at [897, 316] on td "You have the wrong number I think" at bounding box center [1018, 324] width 264 height 49
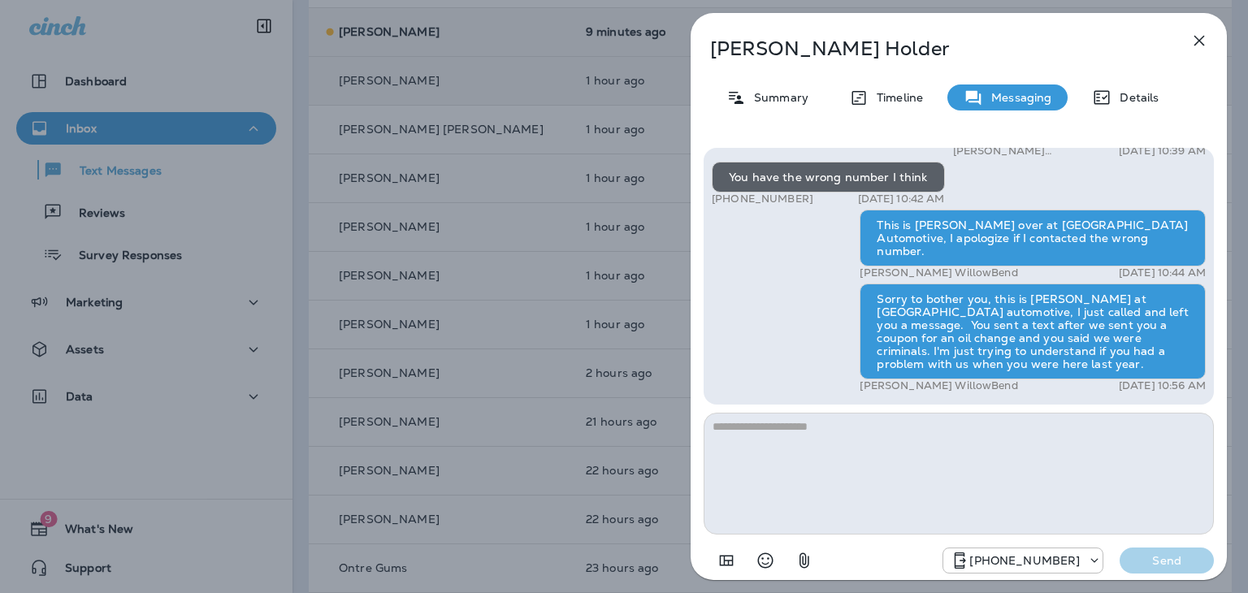
drag, startPoint x: 914, startPoint y: 327, endPoint x: 812, endPoint y: 305, distance: 104.9
click at [812, 305] on div "Hey [PERSON_NAME], it's [PERSON_NAME] at [GEOGRAPHIC_DATA] Automotive! This wee…" at bounding box center [959, 133] width 494 height 527
drag, startPoint x: 865, startPoint y: 290, endPoint x: 863, endPoint y: 306, distance: 15.5
click at [863, 306] on div "Sorry to bother you, this is [PERSON_NAME] at [GEOGRAPHIC_DATA] automotive, I j…" at bounding box center [1033, 332] width 346 height 96
click at [871, 300] on div "Sorry to bother you, this is [PERSON_NAME] at [GEOGRAPHIC_DATA] automotive, I j…" at bounding box center [1033, 332] width 346 height 96
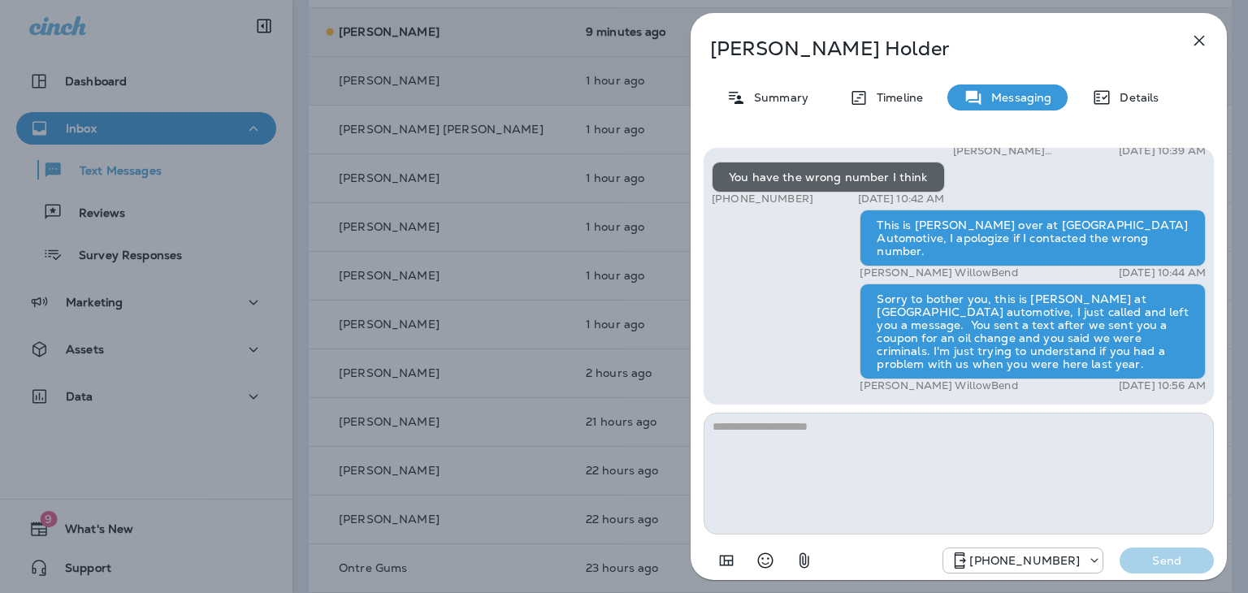
click at [840, 325] on div "Hey [PERSON_NAME], it's [PERSON_NAME] at [GEOGRAPHIC_DATA] Automotive! This wee…" at bounding box center [959, 133] width 494 height 527
click at [1198, 46] on icon "button" at bounding box center [1200, 41] width 20 height 20
